Goal: Information Seeking & Learning: Check status

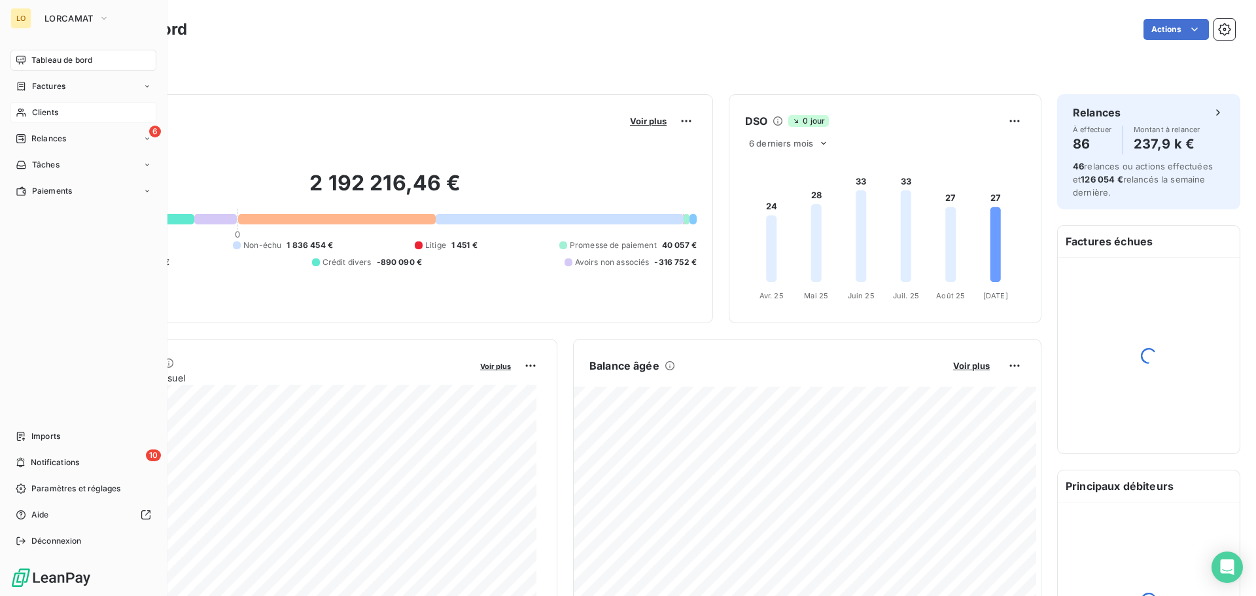
click at [50, 115] on span "Clients" at bounding box center [45, 113] width 26 height 12
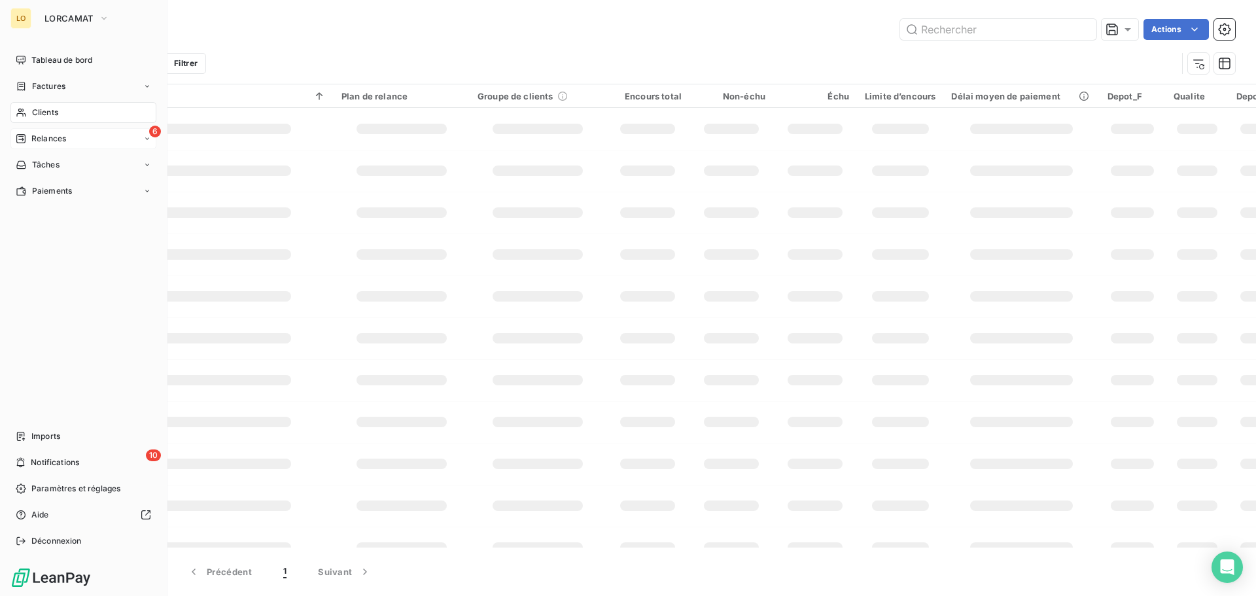
click at [45, 141] on span "Relances" at bounding box center [48, 139] width 35 height 12
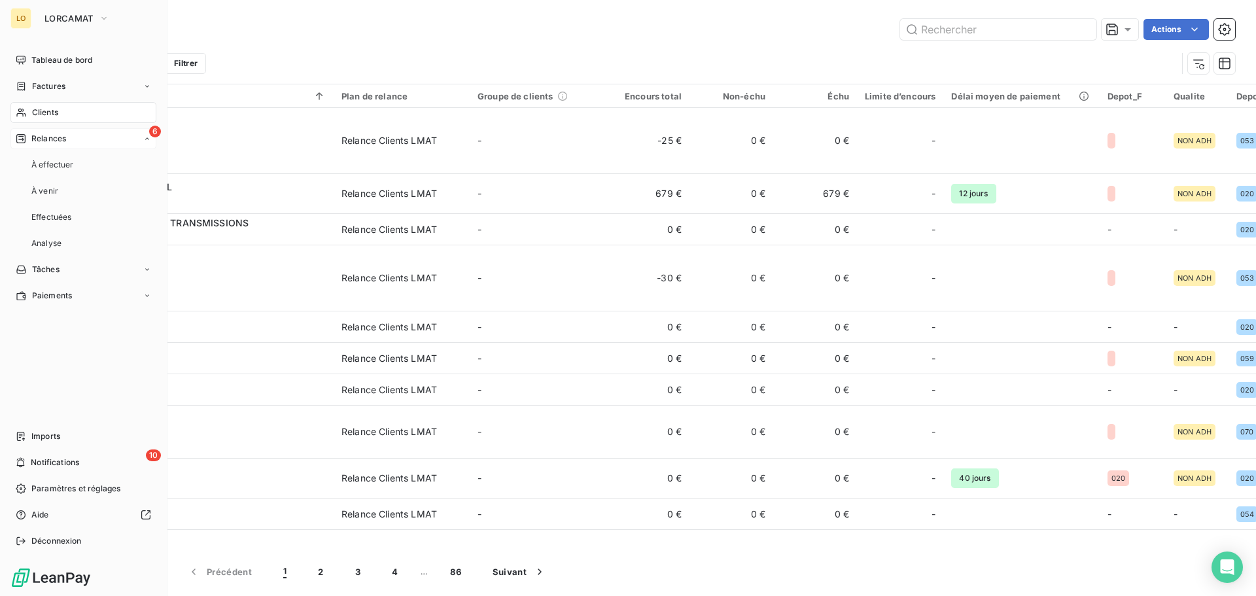
click at [45, 141] on span "Relances" at bounding box center [48, 139] width 35 height 12
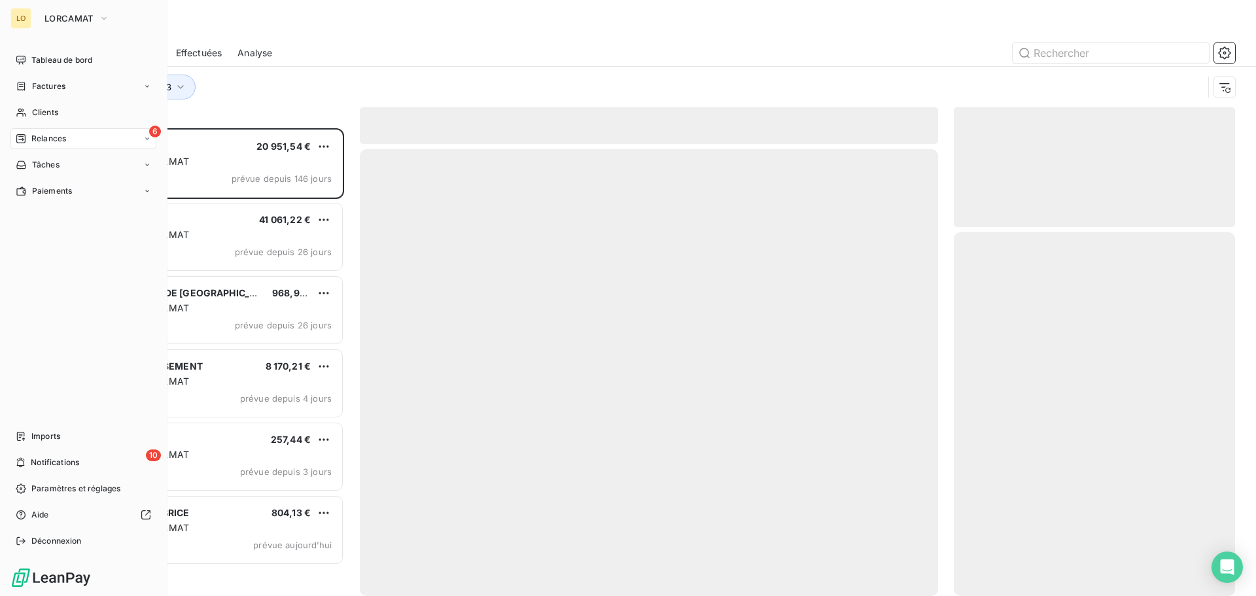
scroll to position [458, 272]
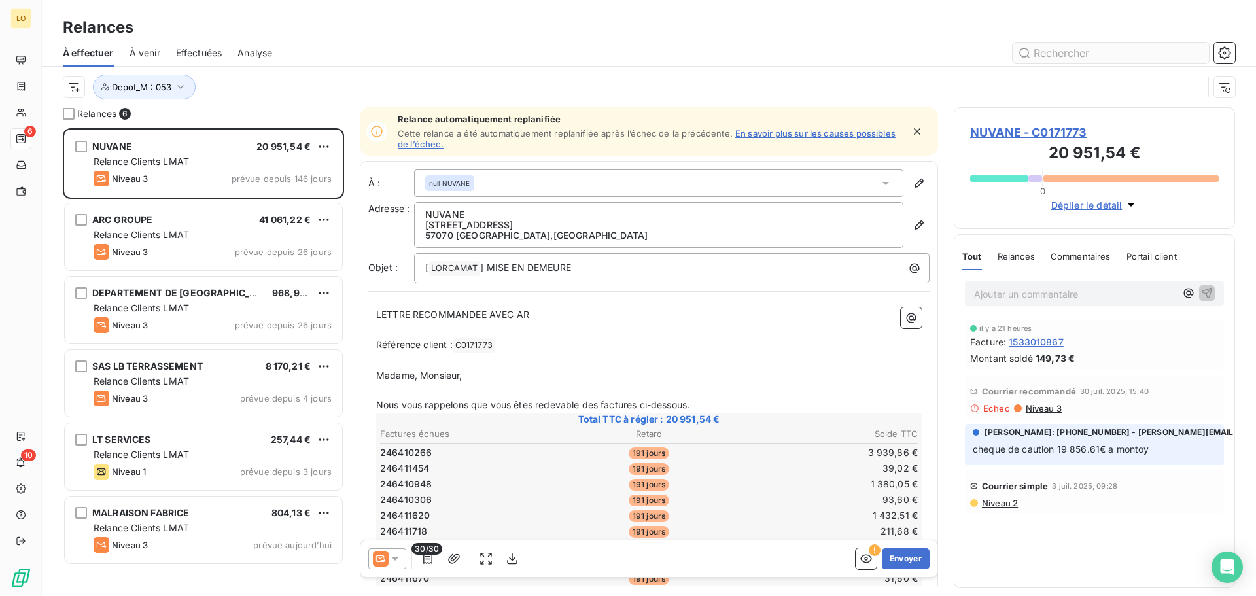
click at [1064, 50] on input "text" at bounding box center [1111, 53] width 196 height 21
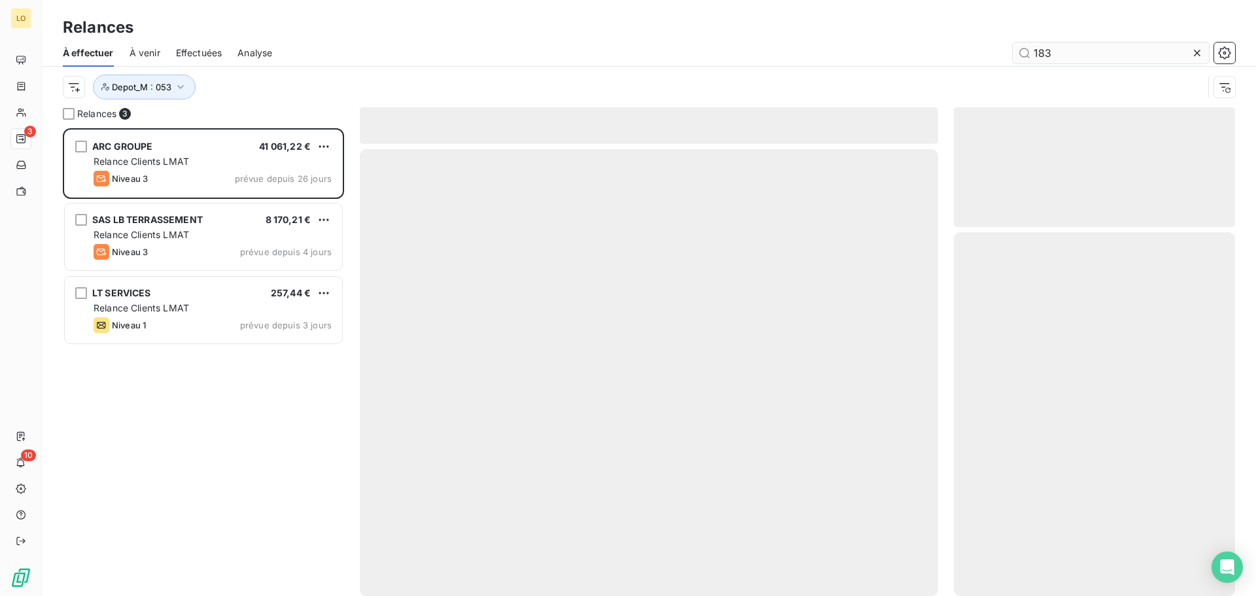
scroll to position [458, 272]
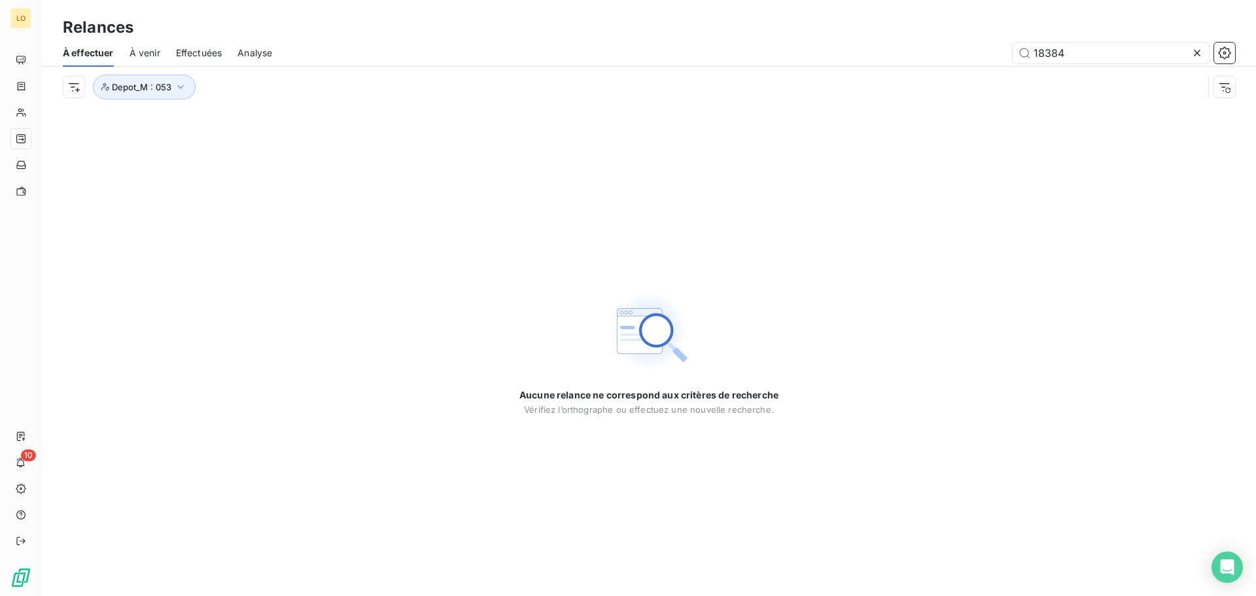
click at [209, 52] on span "Effectuées" at bounding box center [199, 52] width 46 height 13
type input "18384"
drag, startPoint x: 190, startPoint y: 80, endPoint x: 183, endPoint y: 86, distance: 9.8
click at [190, 80] on button "Depot_M : 053" at bounding box center [144, 87] width 103 height 25
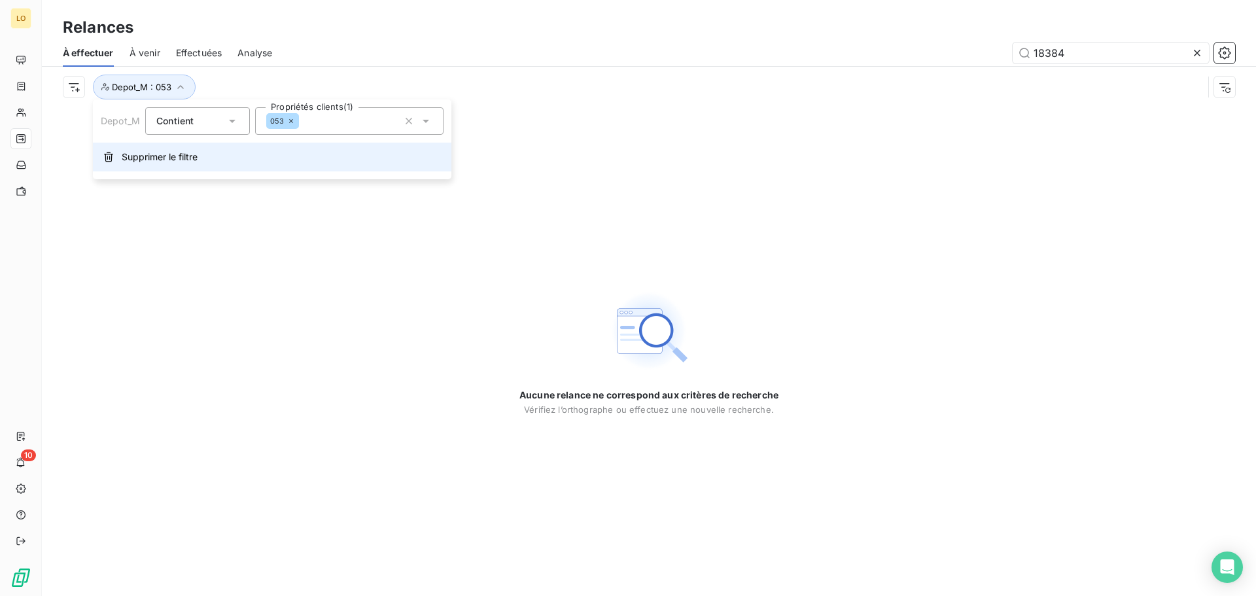
click at [144, 162] on span "Supprimer le filtre" at bounding box center [160, 157] width 76 height 13
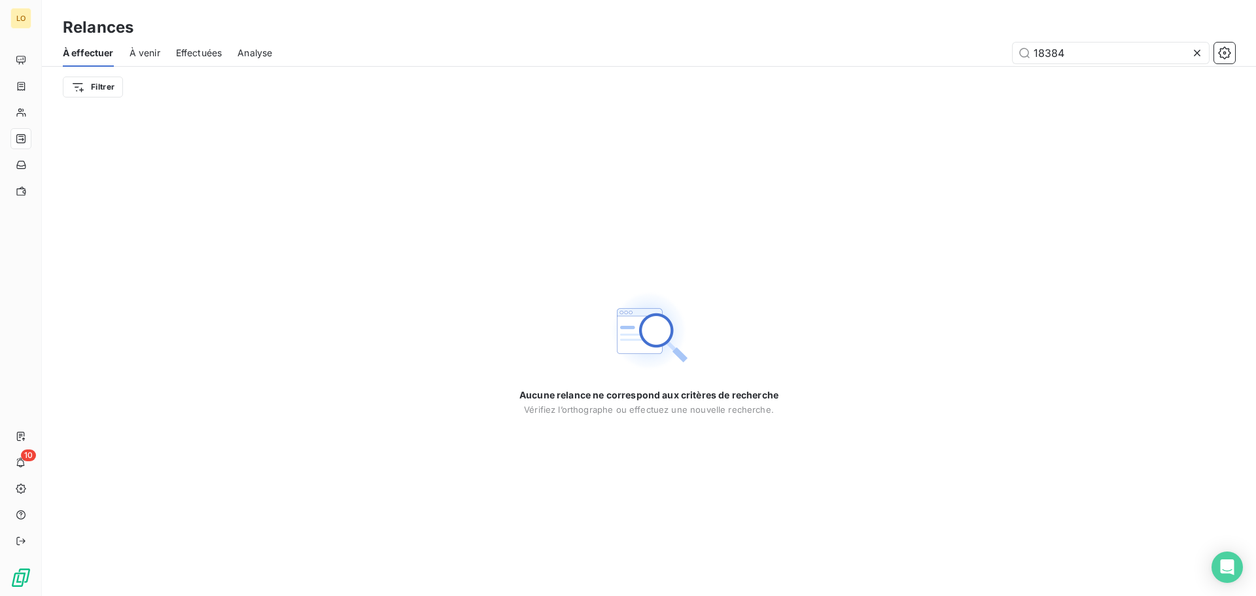
click at [95, 56] on span "À effectuer" at bounding box center [88, 52] width 51 height 13
drag, startPoint x: 1055, startPoint y: 52, endPoint x: 1099, endPoint y: 55, distance: 43.3
click at [1057, 52] on input "18384" at bounding box center [1111, 53] width 196 height 21
drag, startPoint x: 1099, startPoint y: 55, endPoint x: 897, endPoint y: 54, distance: 201.5
click at [899, 54] on div "18384" at bounding box center [762, 53] width 948 height 21
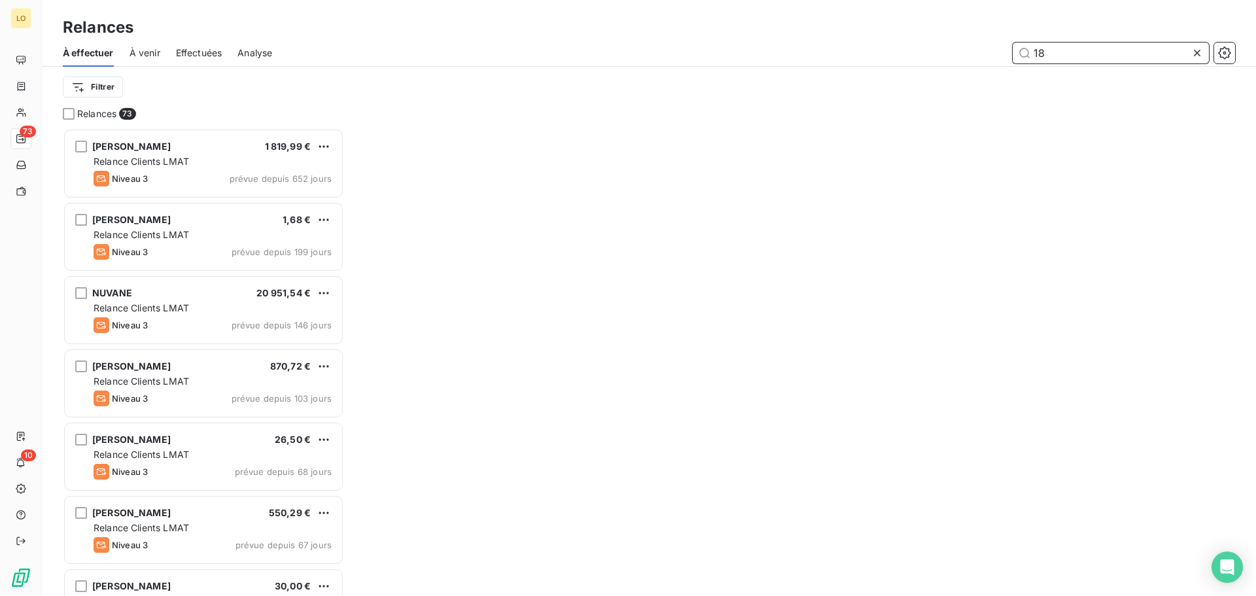
scroll to position [458, 272]
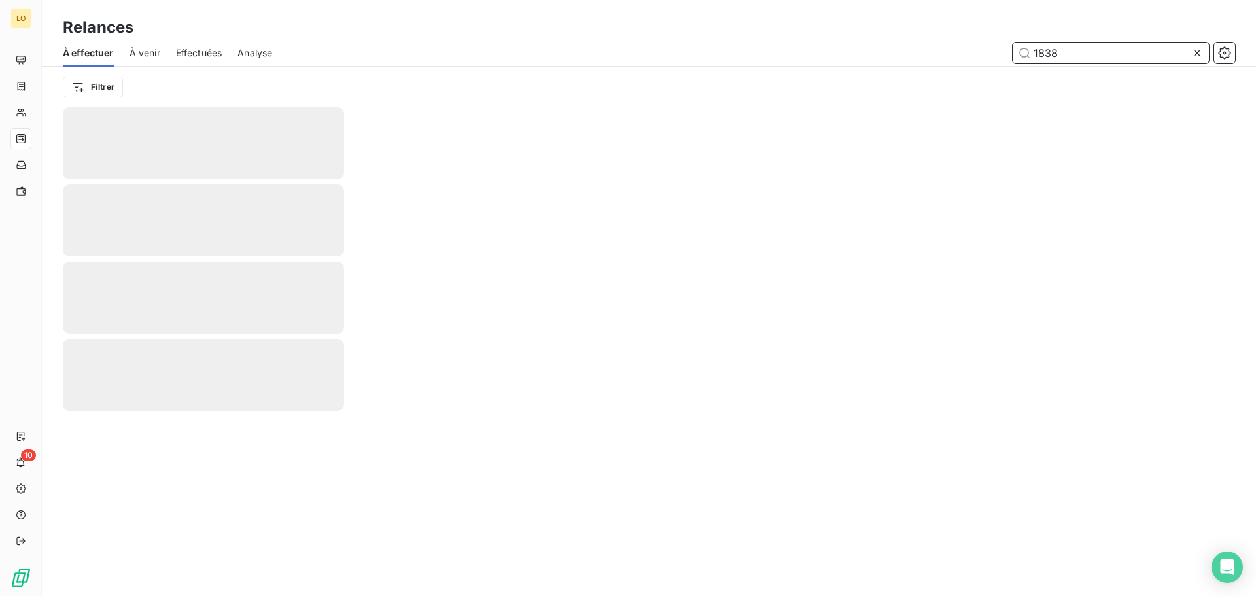
type input "18384"
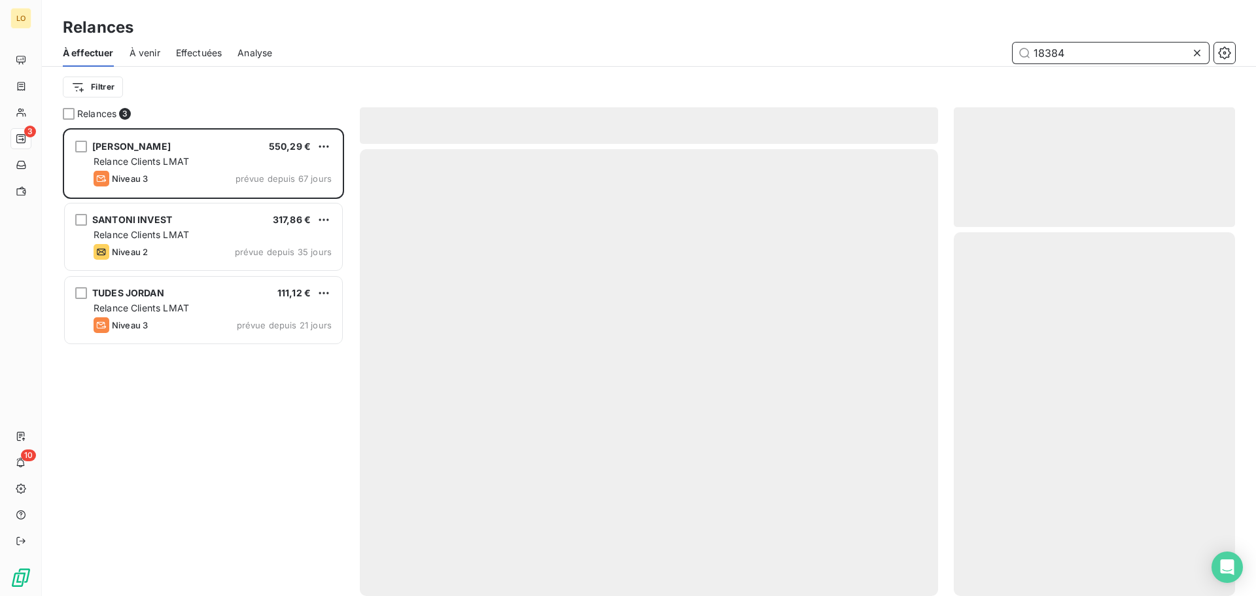
scroll to position [458, 272]
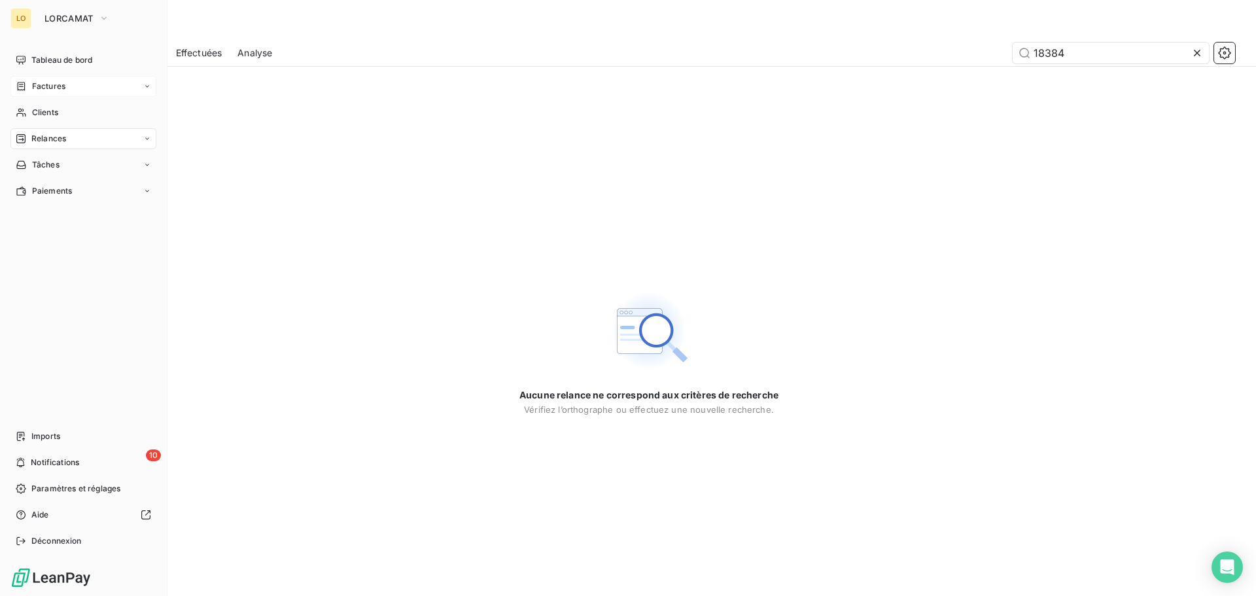
click at [37, 88] on span "Factures" at bounding box center [48, 86] width 33 height 12
click at [33, 117] on span "Factures" at bounding box center [47, 113] width 33 height 12
click at [35, 168] on span "Clients" at bounding box center [45, 165] width 26 height 12
click at [18, 103] on div "Clients" at bounding box center [83, 112] width 146 height 21
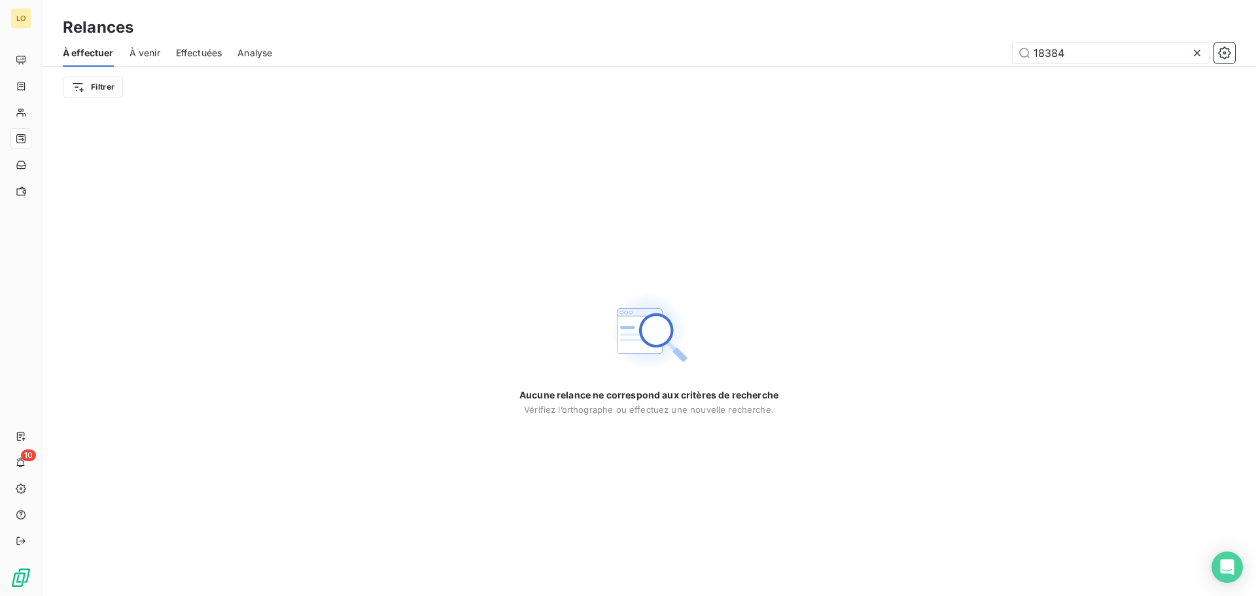
drag, startPoint x: 1107, startPoint y: 54, endPoint x: 878, endPoint y: 52, distance: 228.4
click at [880, 53] on div "18384" at bounding box center [762, 53] width 948 height 21
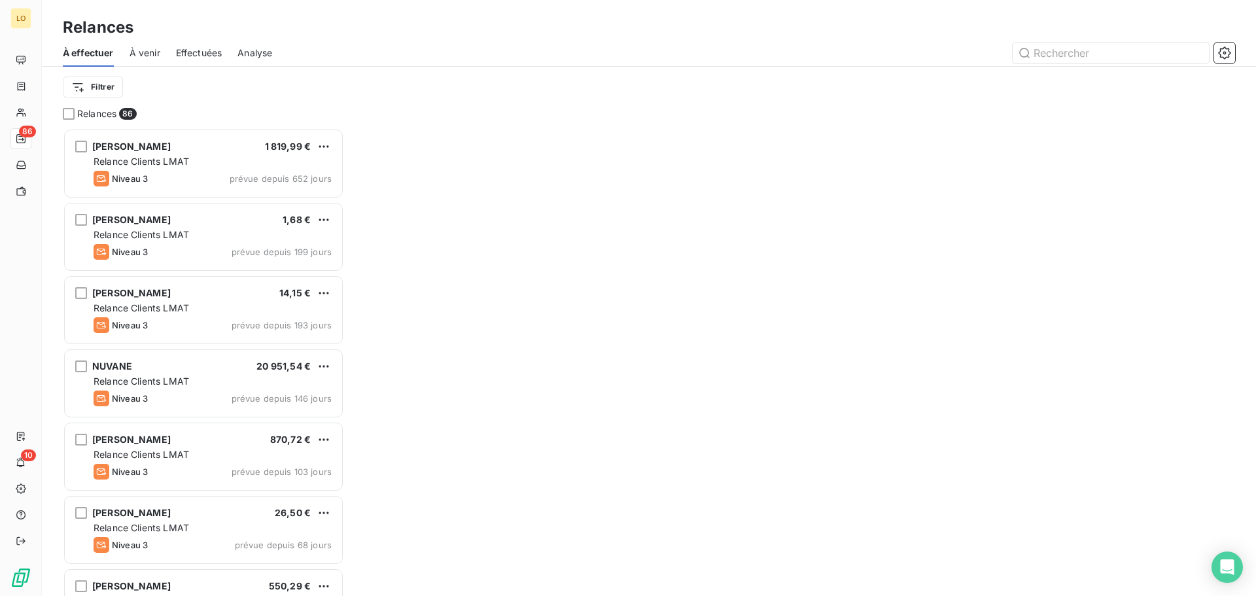
scroll to position [458, 272]
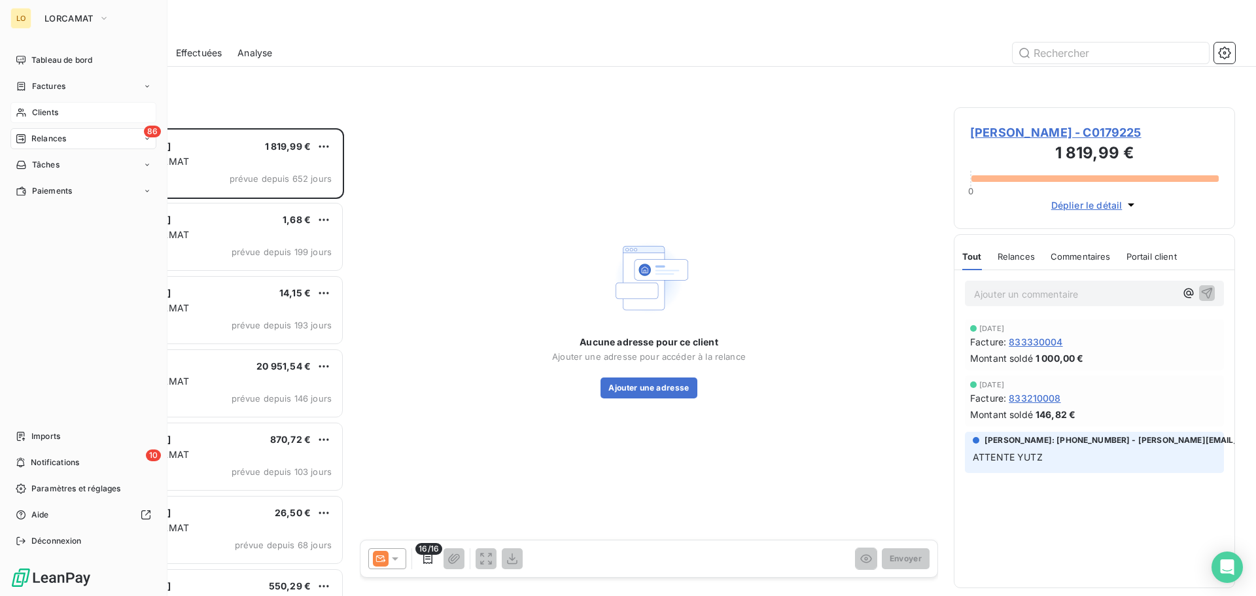
click at [35, 115] on span "Clients" at bounding box center [45, 113] width 26 height 12
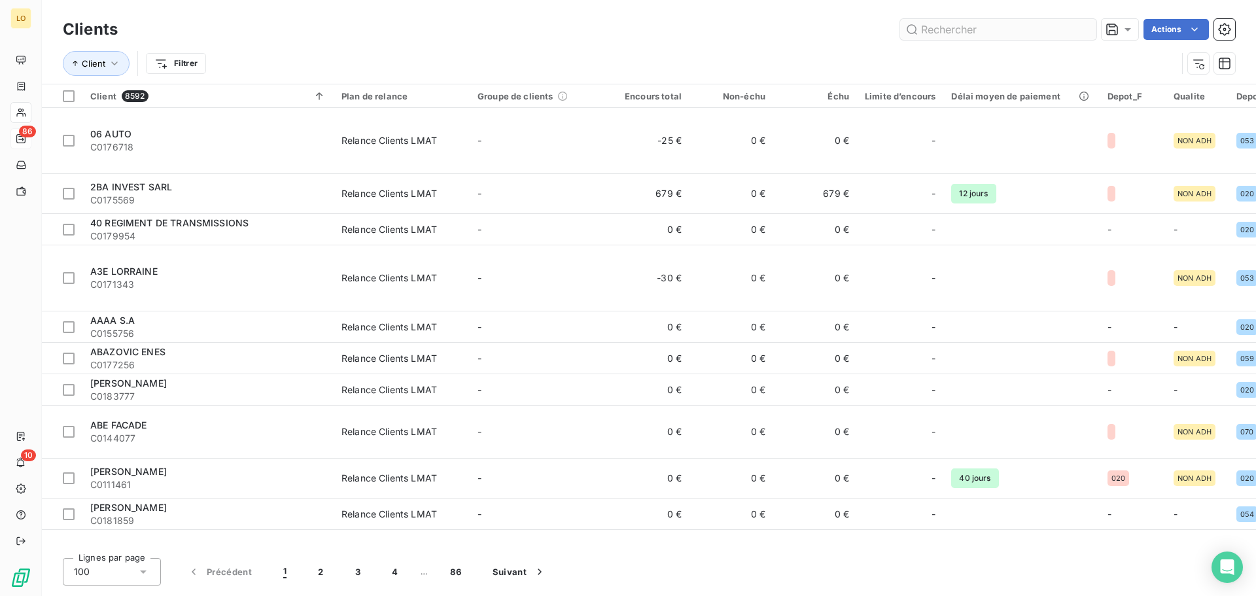
click at [991, 31] on input "text" at bounding box center [998, 29] width 196 height 21
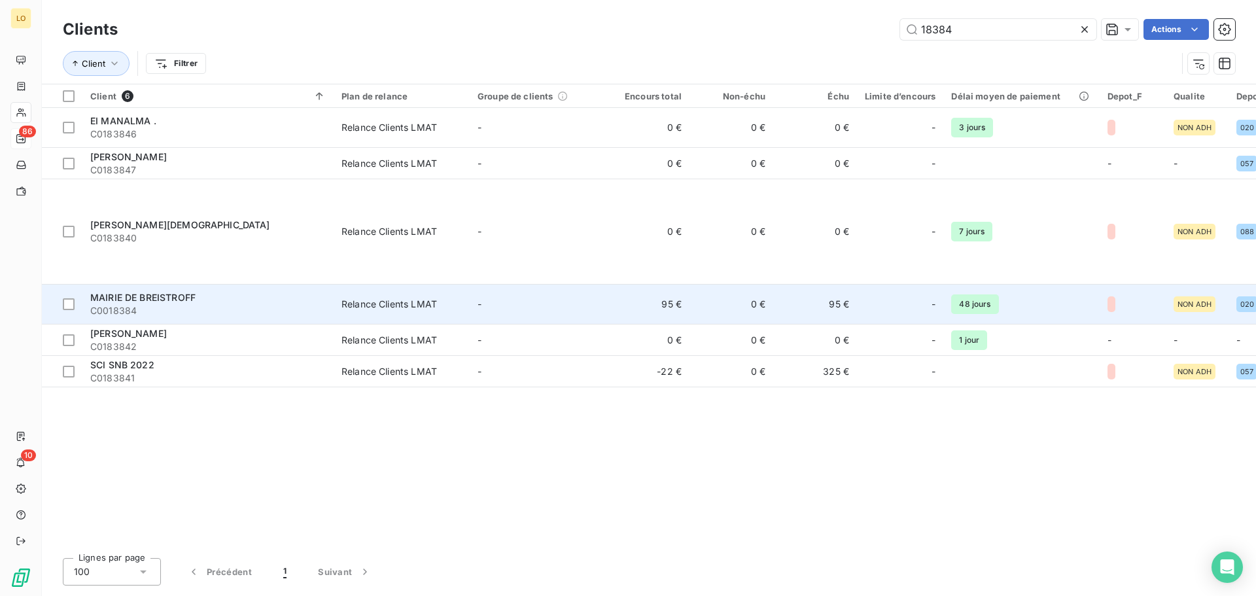
type input "18384"
click at [832, 285] on td "95 €" at bounding box center [815, 305] width 84 height 40
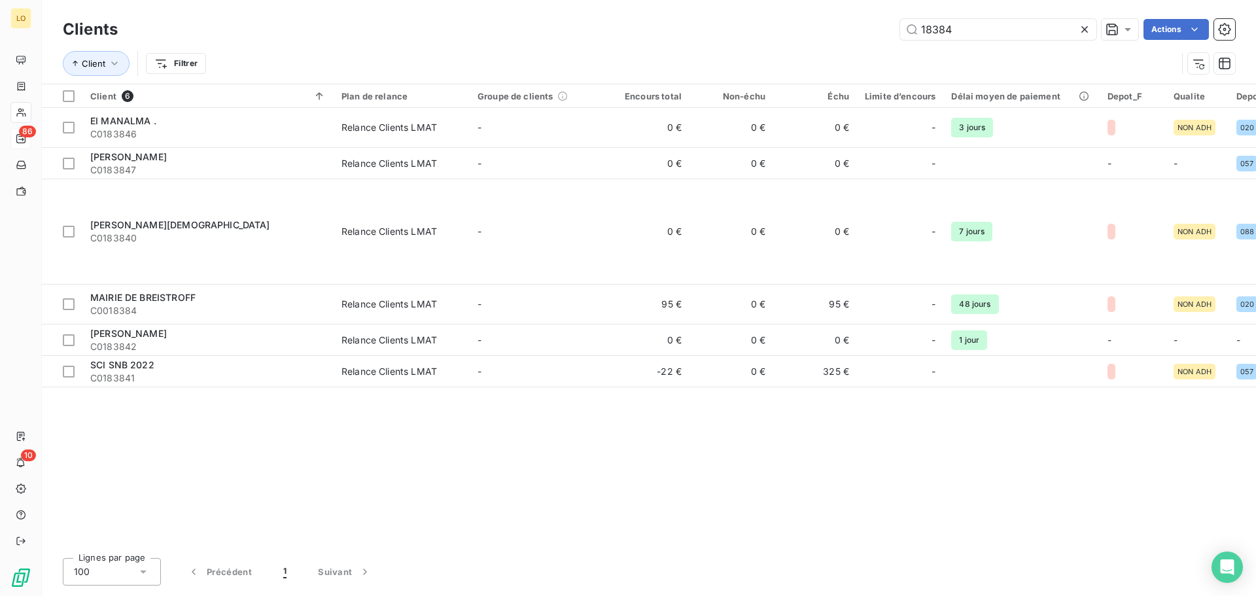
drag, startPoint x: 997, startPoint y: 30, endPoint x: 775, endPoint y: 30, distance: 221.8
click at [775, 30] on div "18384 Actions" at bounding box center [684, 29] width 1102 height 21
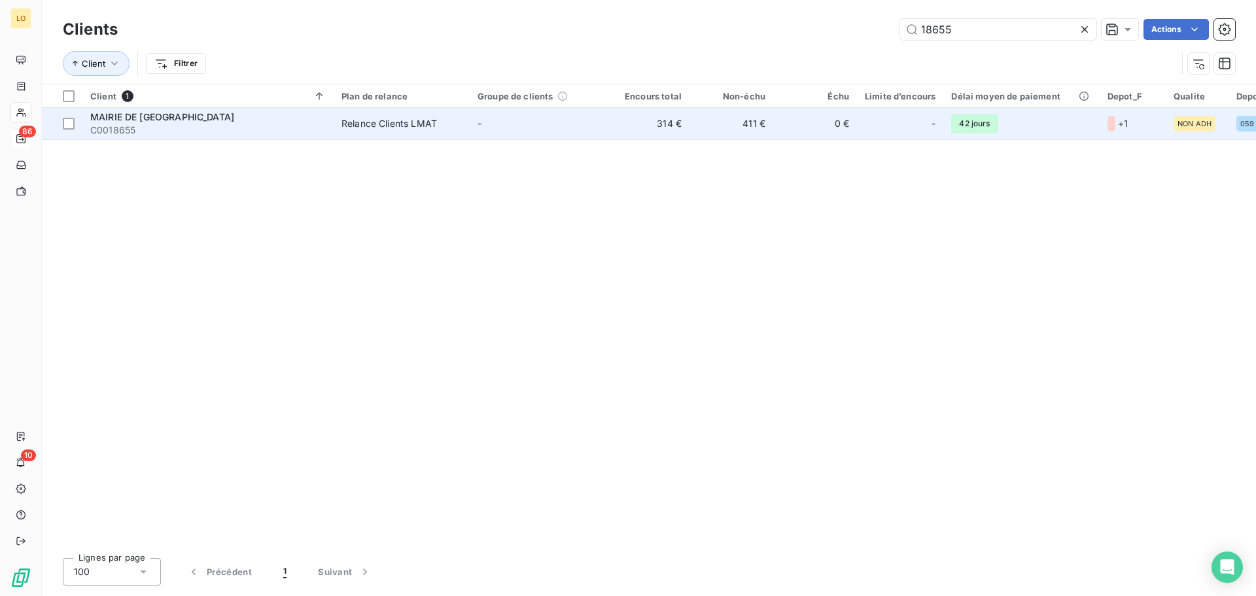
type input "18655"
click at [838, 125] on td "0 €" at bounding box center [815, 123] width 84 height 31
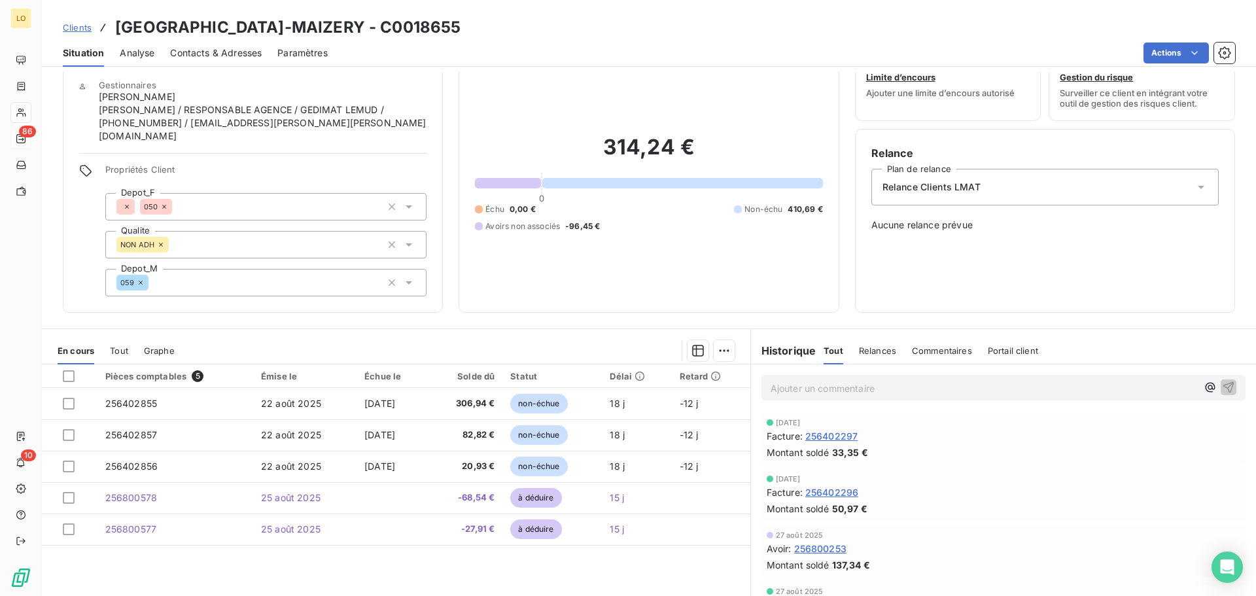
scroll to position [65, 0]
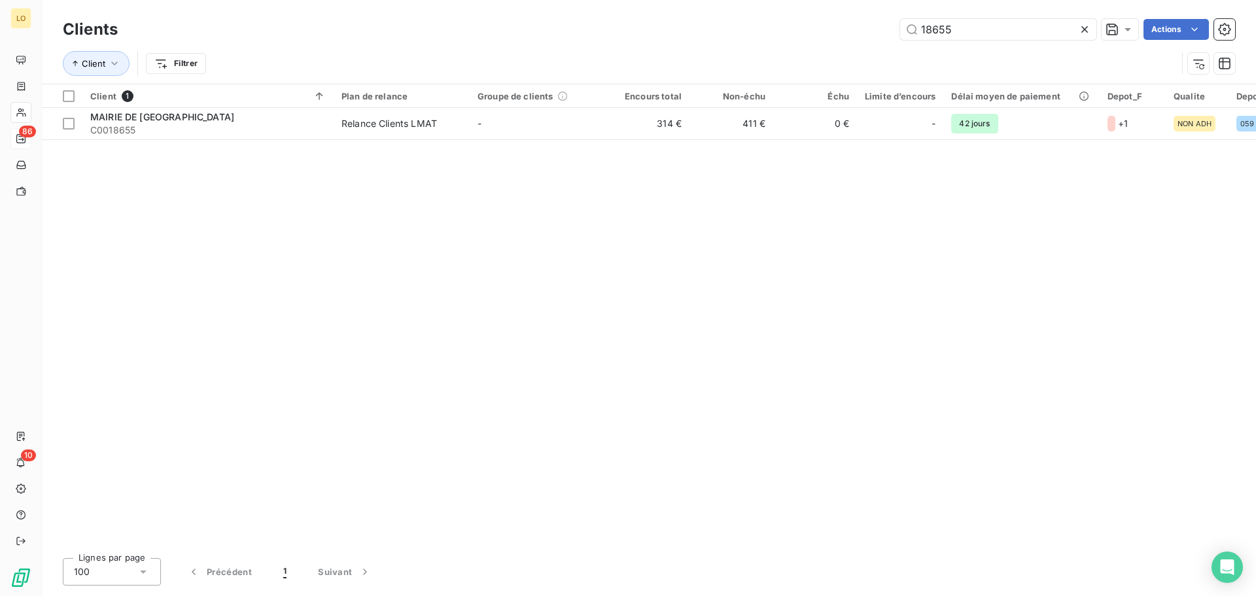
drag, startPoint x: 976, startPoint y: 29, endPoint x: 384, endPoint y: 18, distance: 591.6
click at [394, 18] on div "Clients 18655 Actions" at bounding box center [649, 29] width 1173 height 27
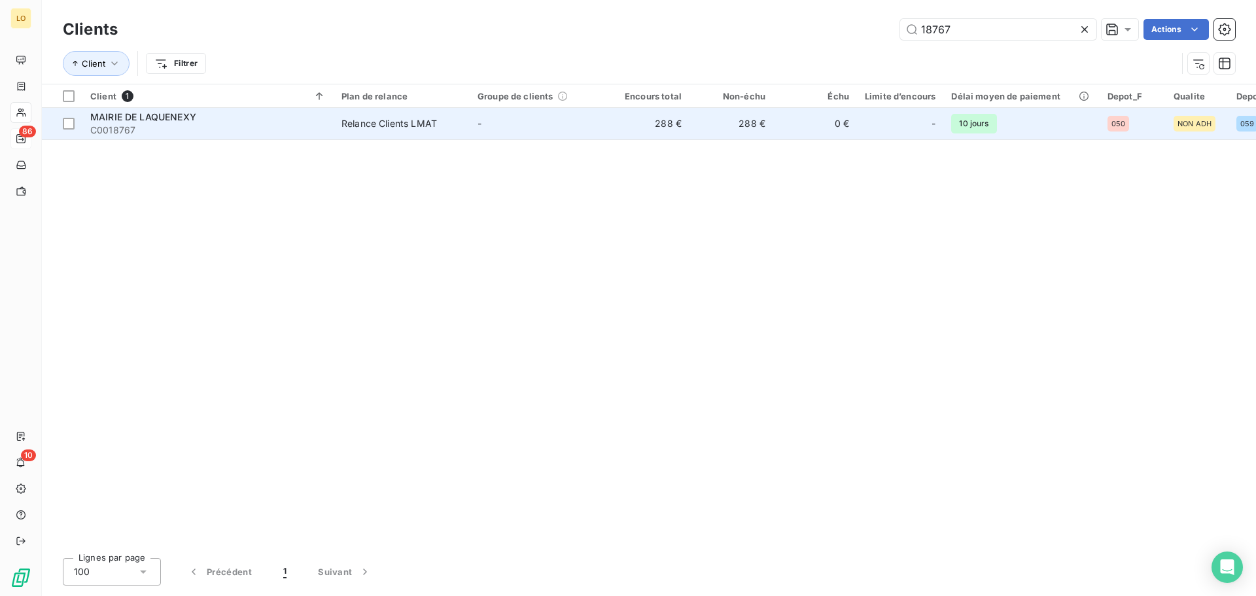
type input "18767"
click at [828, 123] on td "0 €" at bounding box center [815, 123] width 84 height 31
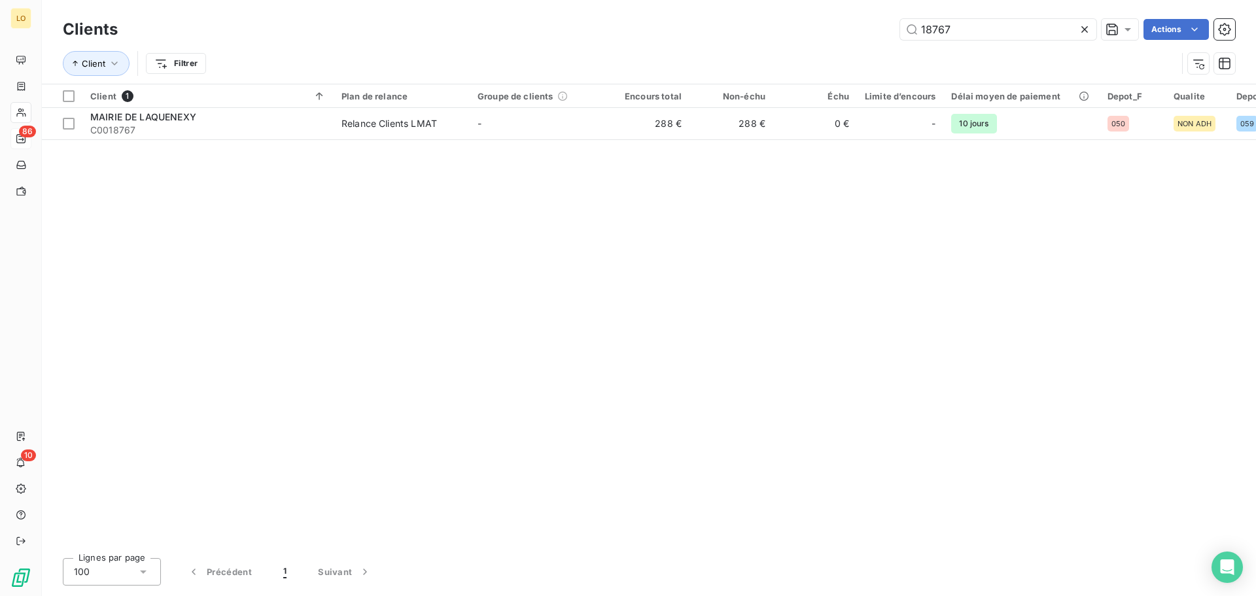
drag, startPoint x: 814, startPoint y: 37, endPoint x: 772, endPoint y: 39, distance: 42.0
click at [772, 39] on div "18767 Actions" at bounding box center [684, 29] width 1102 height 21
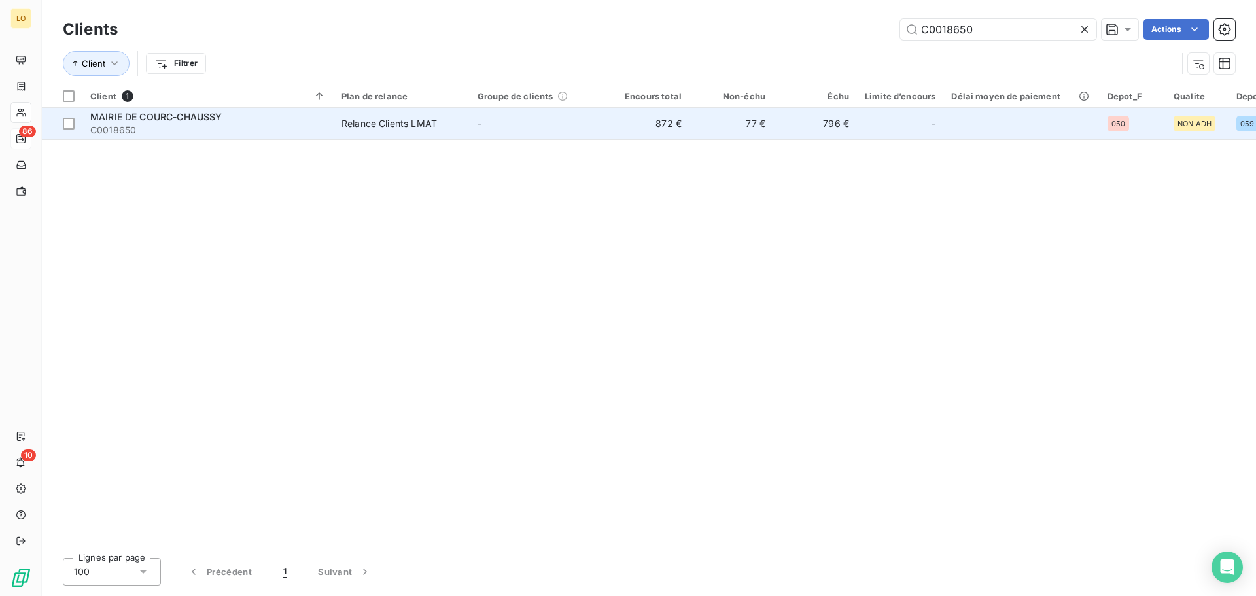
type input "C0018650"
click at [826, 133] on td "796 €" at bounding box center [815, 123] width 84 height 31
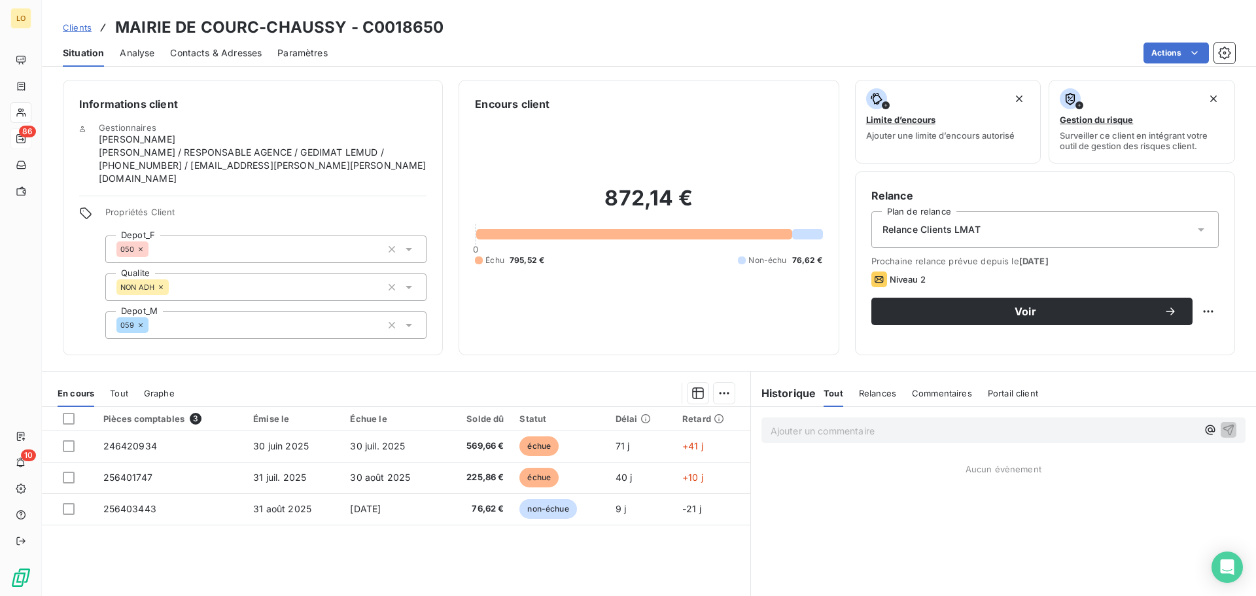
drag, startPoint x: 981, startPoint y: 259, endPoint x: 1144, endPoint y: 254, distance: 163.7
click at [1144, 254] on div "Relance Plan de relance Relance Clients LMAT Prochaine relance prévue depuis le…" at bounding box center [1045, 263] width 347 height 151
click at [1127, 265] on span "Prochaine relance prévue depuis le [DATE]" at bounding box center [1045, 261] width 347 height 10
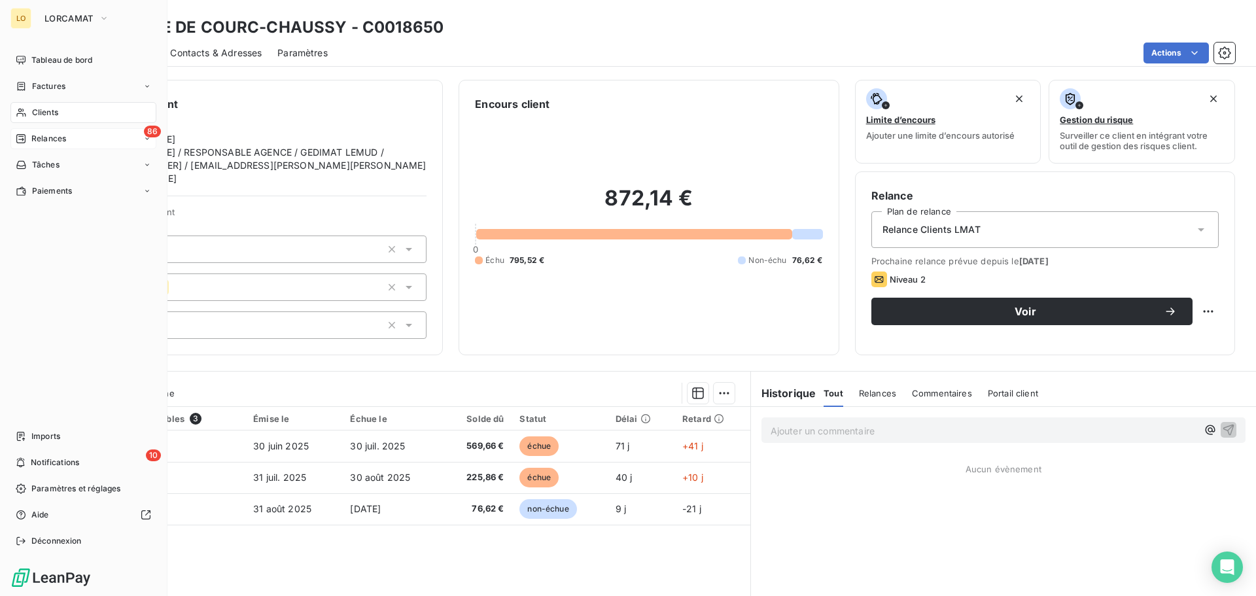
click at [62, 142] on span "Relances" at bounding box center [48, 139] width 35 height 12
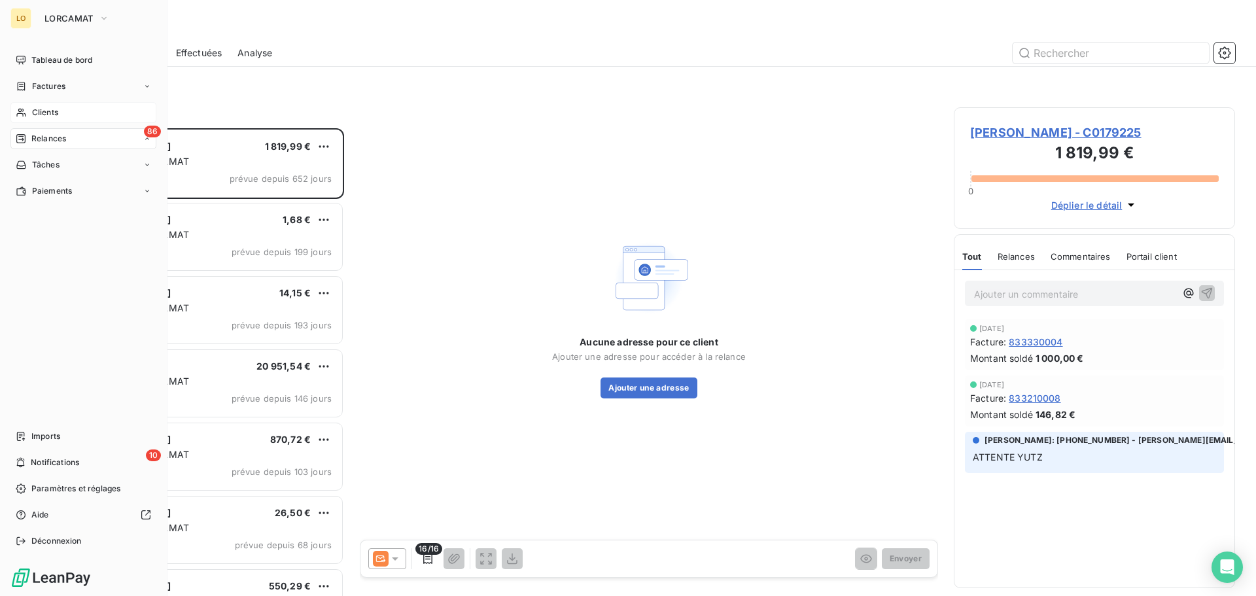
scroll to position [458, 272]
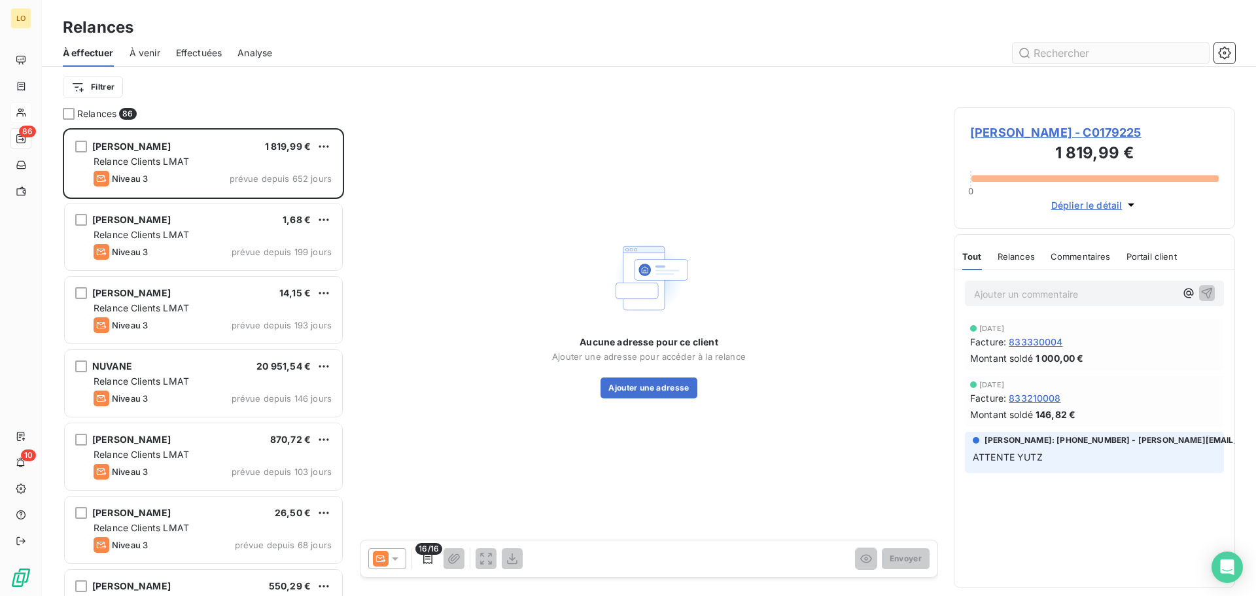
click at [1111, 54] on input "text" at bounding box center [1111, 53] width 196 height 21
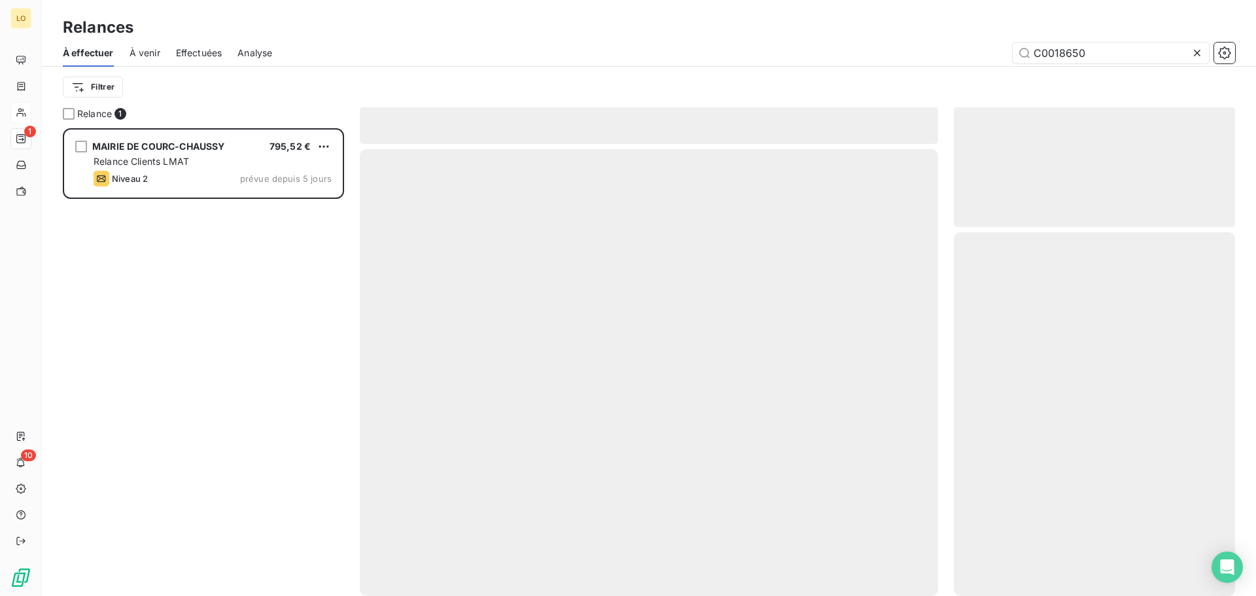
scroll to position [458, 272]
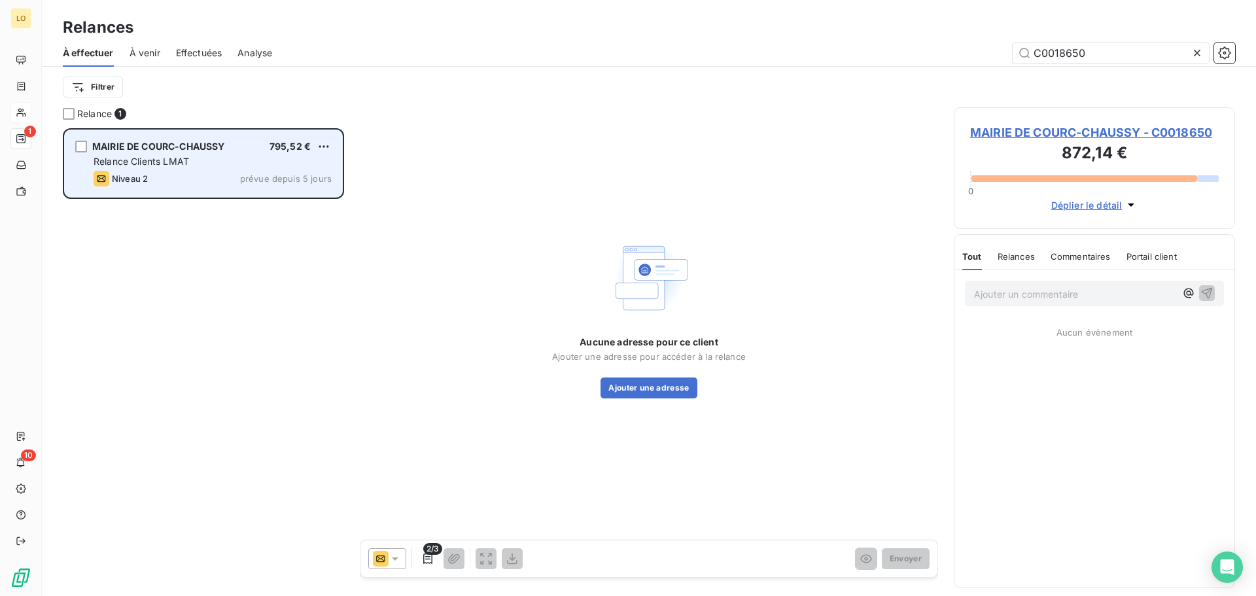
type input "C0018650"
click at [152, 158] on span "Relance Clients LMAT" at bounding box center [142, 161] width 96 height 11
